Goal: Find contact information: Obtain details needed to contact an individual or organization

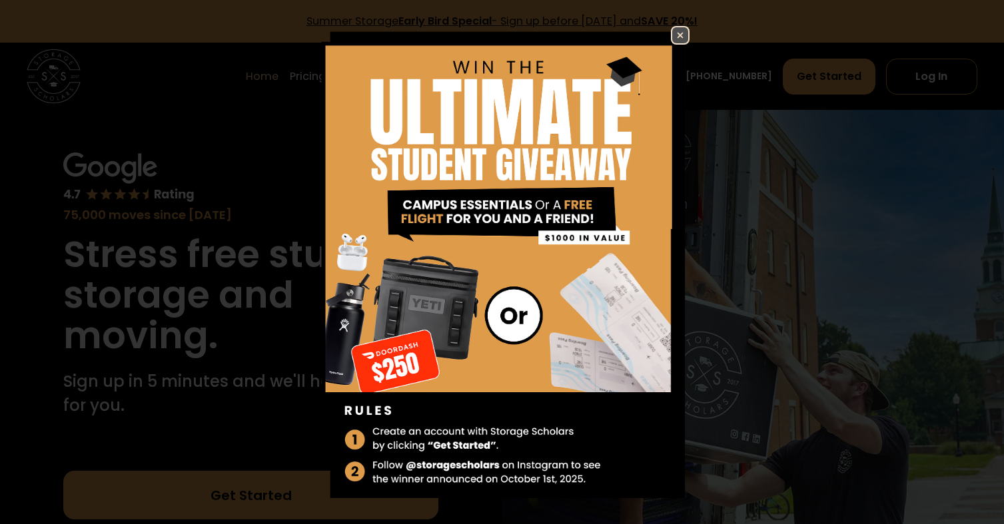
click at [672, 35] on img at bounding box center [680, 35] width 16 height 16
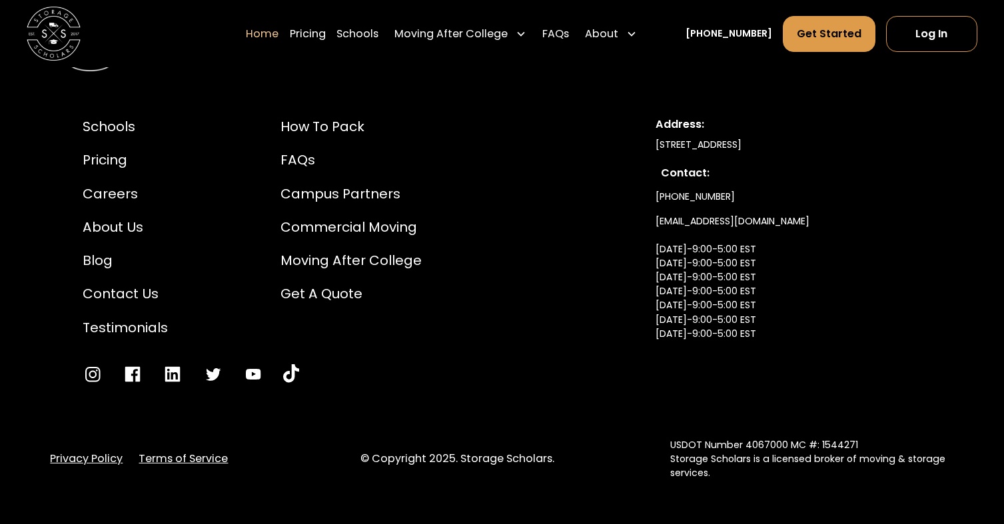
scroll to position [4545, 0]
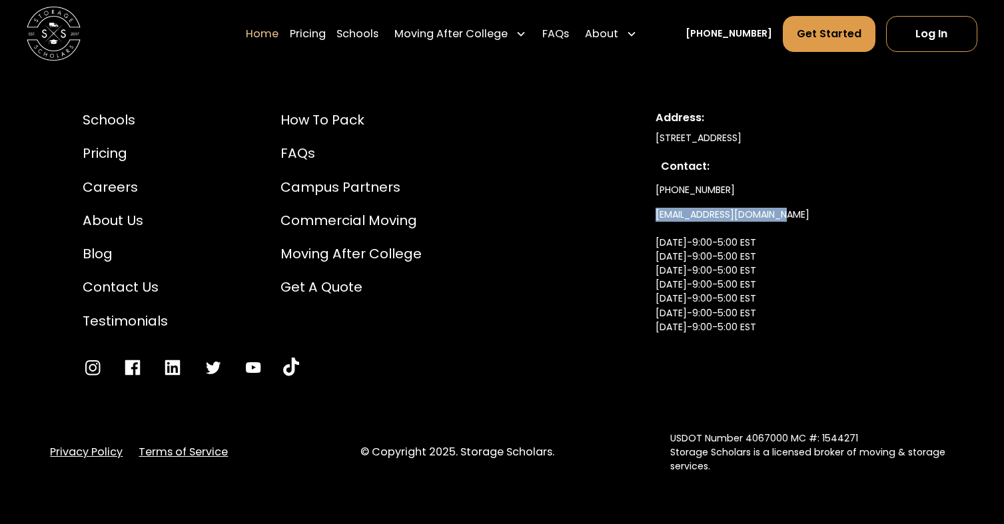
drag, startPoint x: 790, startPoint y: 196, endPoint x: 652, endPoint y: 199, distance: 138.0
click at [652, 199] on div "Schools Pricing Careers About Us Blog Contact Us Testimonials How to Pack FAQs …" at bounding box center [502, 244] width 904 height 333
drag, startPoint x: 652, startPoint y: 199, endPoint x: 662, endPoint y: 197, distance: 10.1
copy link "[EMAIL_ADDRESS][DOMAIN_NAME]"
drag, startPoint x: 657, startPoint y: 118, endPoint x: 760, endPoint y: 120, distance: 102.6
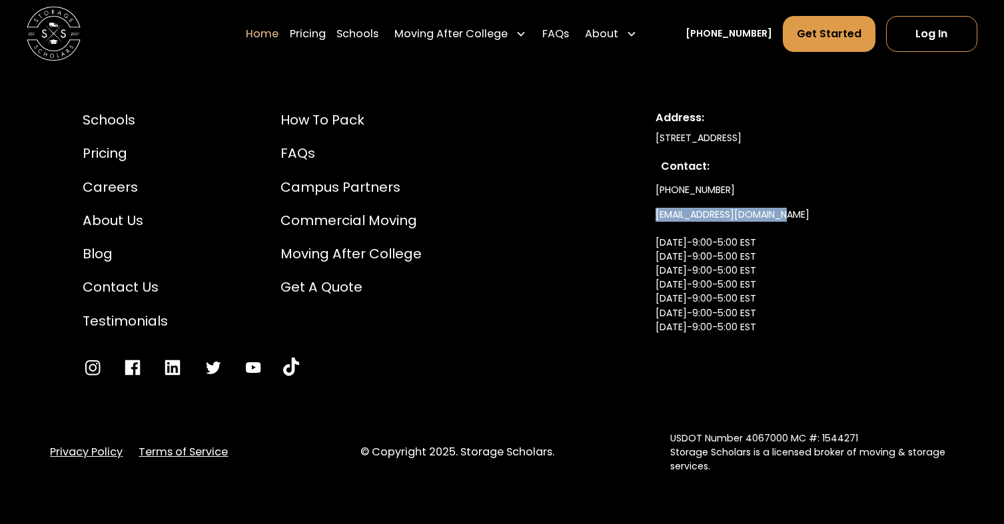
click at [760, 131] on div "[STREET_ADDRESS]" at bounding box center [789, 138] width 267 height 14
copy div "[STREET_ADDRESS]"
drag, startPoint x: 834, startPoint y: 117, endPoint x: 770, endPoint y: 117, distance: 64.0
click at [770, 131] on div "[STREET_ADDRESS]" at bounding box center [789, 138] width 267 height 14
copy div "[PERSON_NAME]"
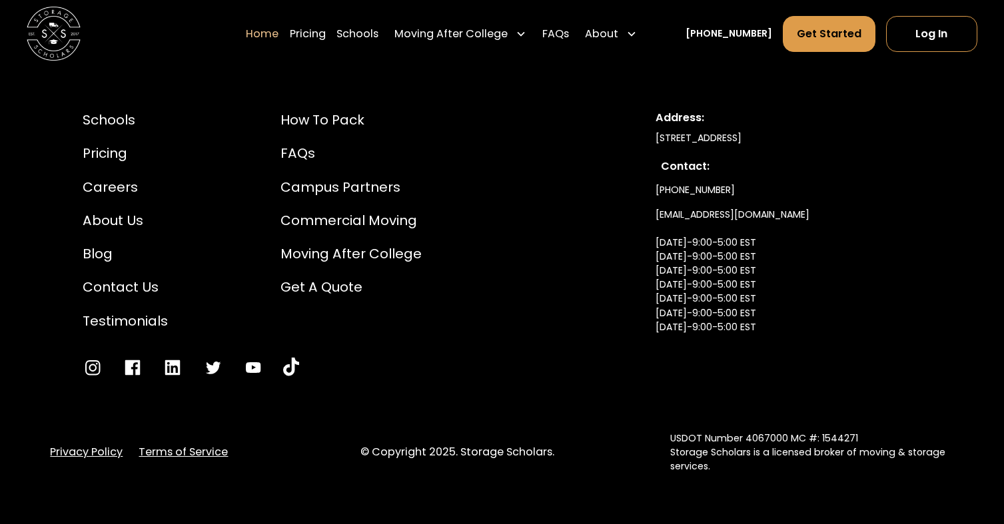
click at [988, 245] on div "Schools Pricing Careers About Us Blog Contact Us Testimonials How to Pack FAQs …" at bounding box center [502, 229] width 1004 height 597
